Goal: Task Accomplishment & Management: Complete application form

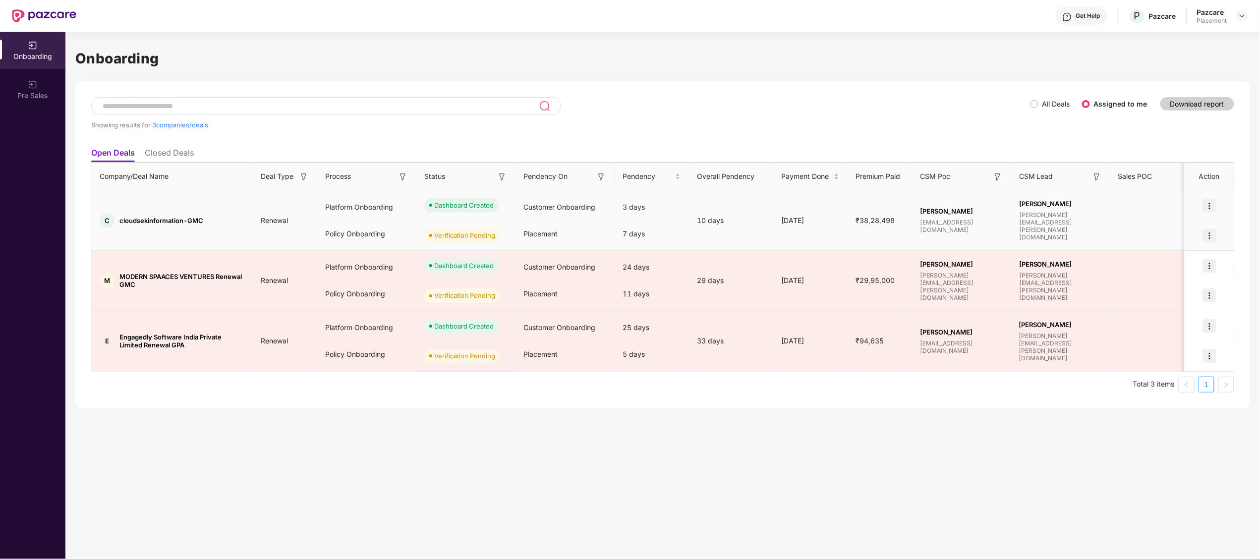
click at [130, 222] on span "cloudsekinformation-GMC" at bounding box center [161, 221] width 84 height 8
drag, startPoint x: 130, startPoint y: 222, endPoint x: 211, endPoint y: 229, distance: 81.6
click at [211, 229] on td "C cloudsekinformation-GMC" at bounding box center [172, 220] width 161 height 60
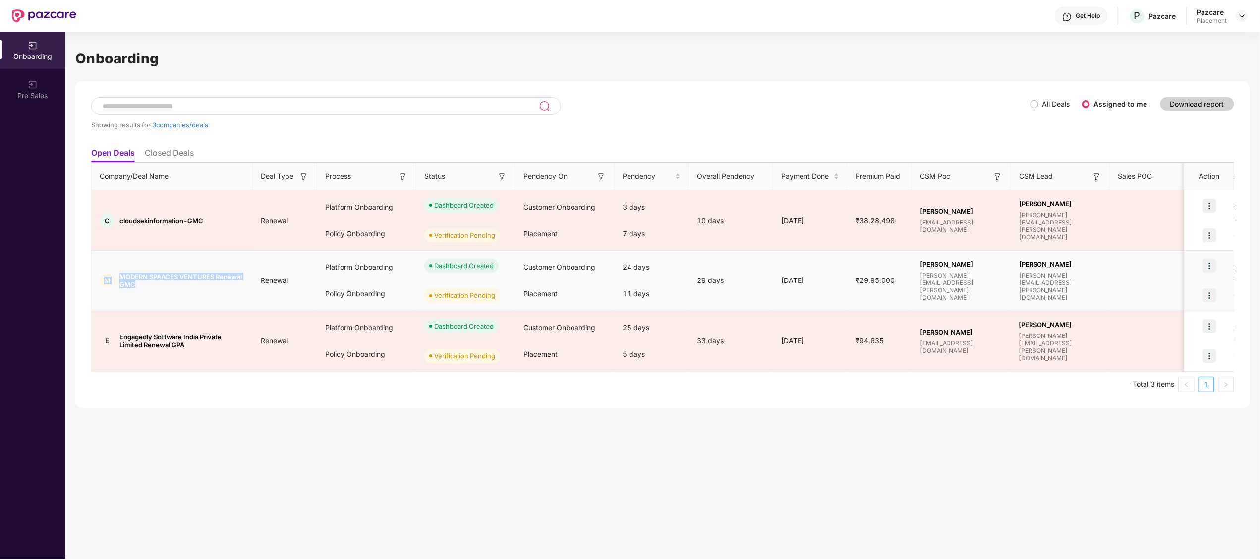
drag, startPoint x: 141, startPoint y: 294, endPoint x: 104, endPoint y: 278, distance: 39.8
click at [104, 278] on td "M MODERN SPAACES VENTURES Renewal GMC" at bounding box center [172, 281] width 161 height 60
click at [104, 278] on div "M" at bounding box center [107, 280] width 15 height 15
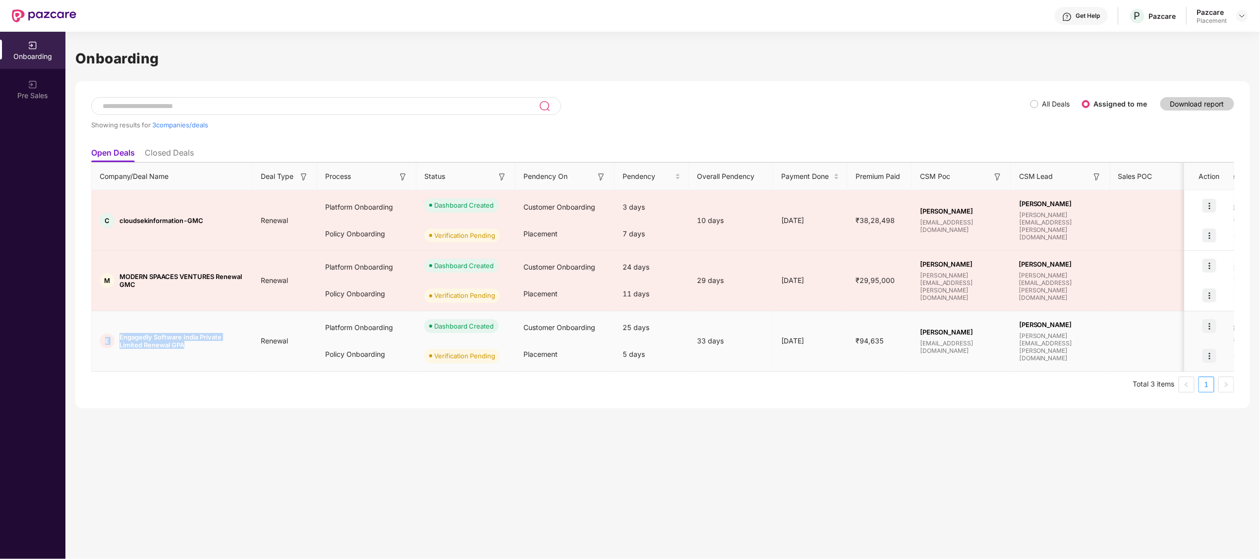
drag, startPoint x: 104, startPoint y: 278, endPoint x: 189, endPoint y: 343, distance: 106.8
click at [189, 343] on div "E Engagedly Software India Private Limited Renewal GPA" at bounding box center [172, 341] width 161 height 16
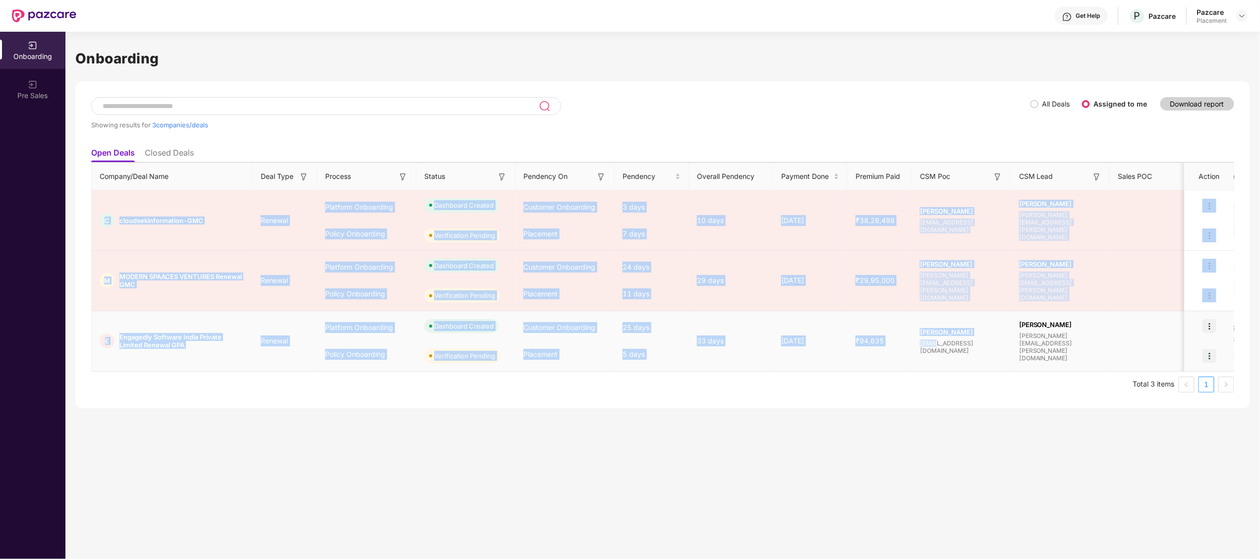
drag, startPoint x: 189, startPoint y: 343, endPoint x: 940, endPoint y: 345, distance: 750.2
click at [940, 345] on tbody "C cloudsekinformation-GMC Renewal Platform Onboarding Policy Onboarding Dashboa…" at bounding box center [829, 280] width 1474 height 181
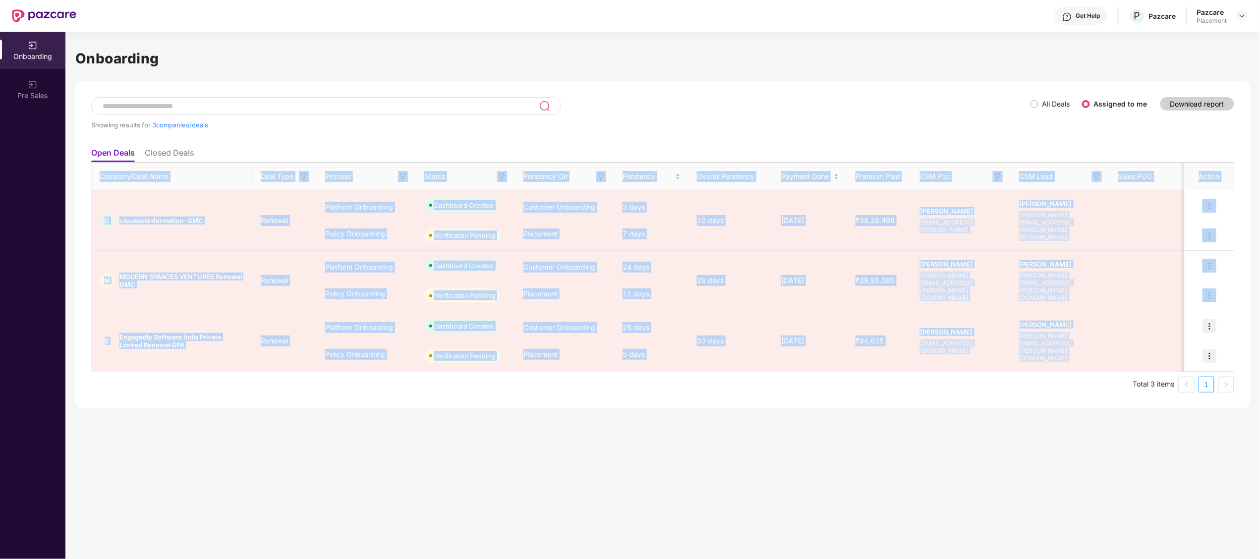
drag, startPoint x: 940, startPoint y: 345, endPoint x: 89, endPoint y: 179, distance: 866.5
click at [89, 179] on div "Showing results for 3 companies/deals All Deals Assigned to me Download report …" at bounding box center [662, 244] width 1174 height 327
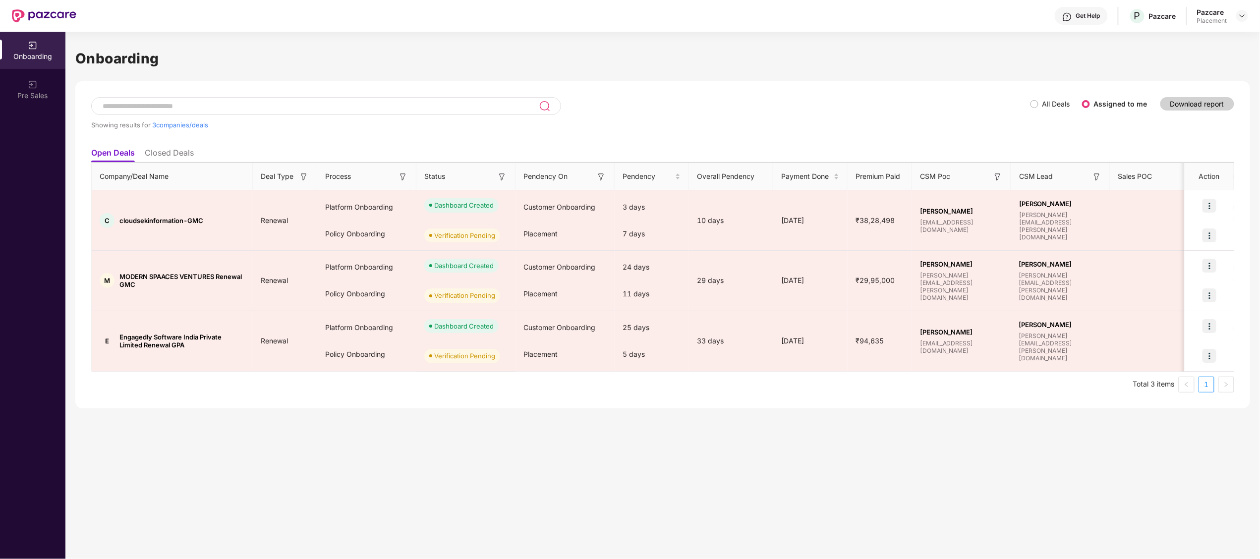
click at [254, 461] on div "Onboarding Showing results for 3 companies/deals All Deals Assigned to me Downl…" at bounding box center [662, 295] width 1194 height 527
